Goal: Navigation & Orientation: Find specific page/section

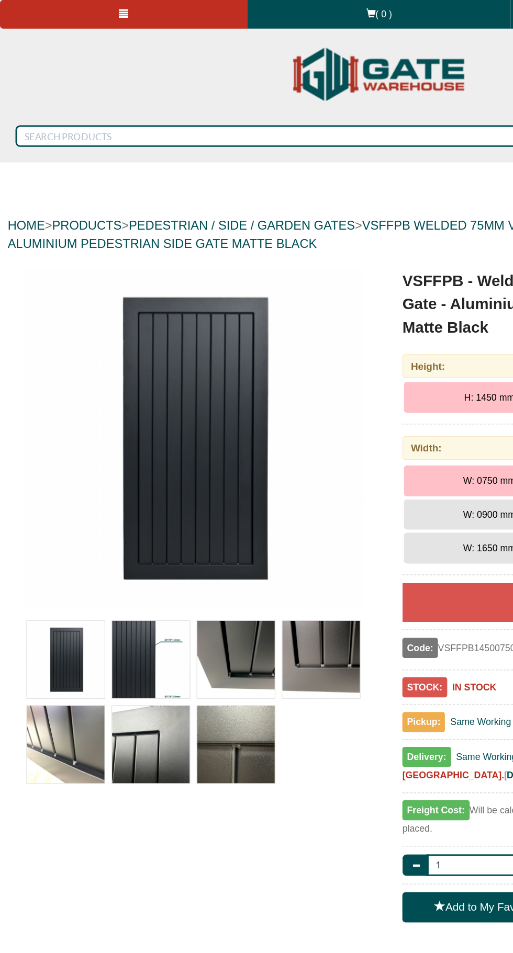
click at [83, 9] on span at bounding box center [84, 9] width 6 height 6
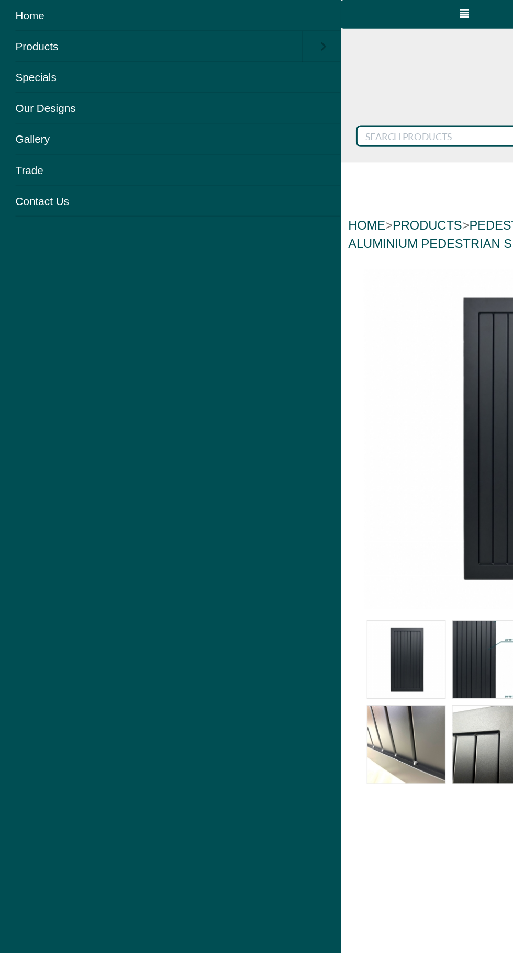
click at [40, 60] on link "Specials" at bounding box center [115, 52] width 230 height 21
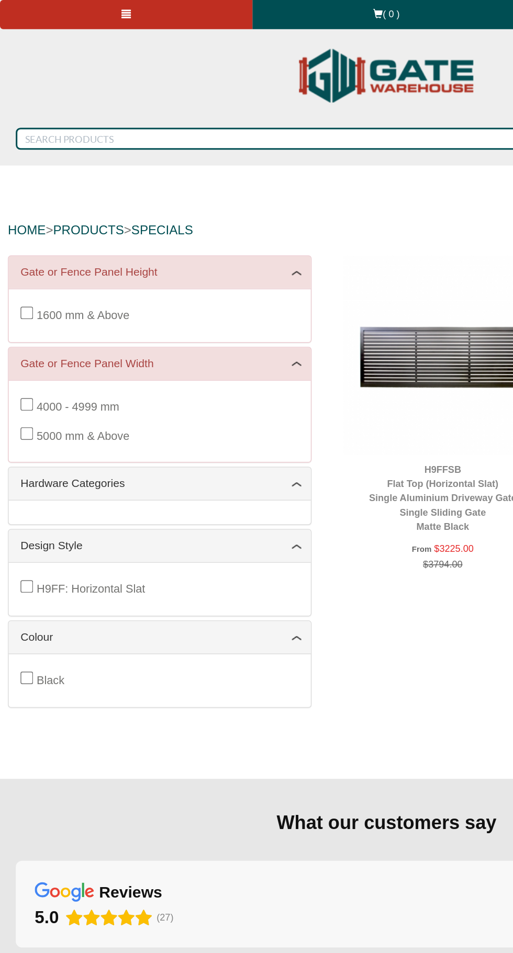
click at [83, 9] on span at bounding box center [84, 9] width 6 height 6
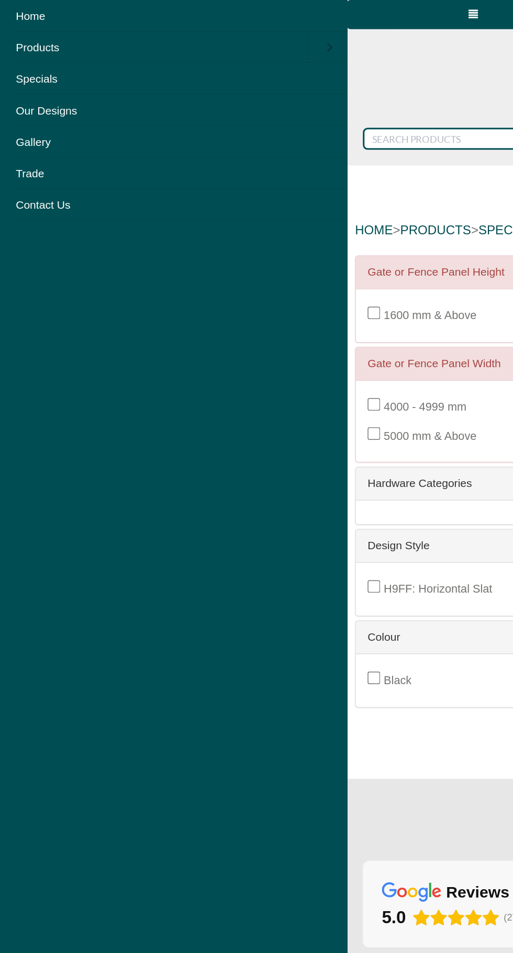
click at [24, 112] on link "Trade" at bounding box center [115, 115] width 230 height 21
